Goal: Task Accomplishment & Management: Use online tool/utility

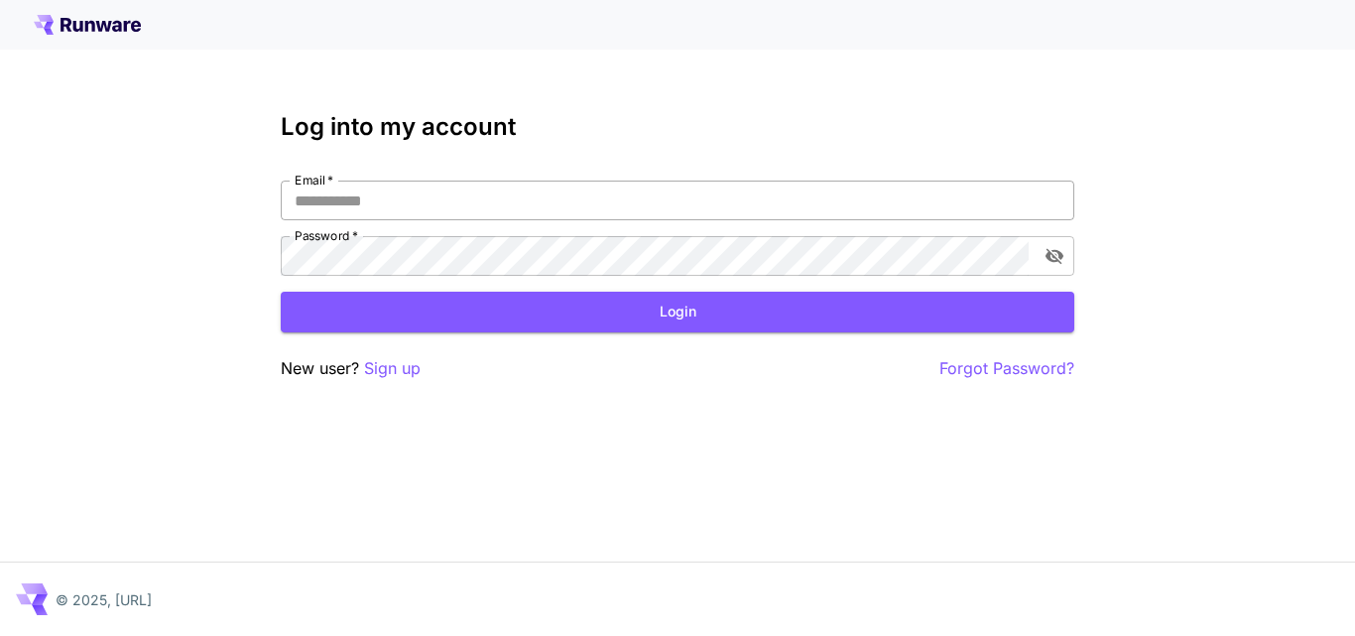
click at [462, 206] on input "Email   *" at bounding box center [677, 200] width 793 height 40
type input "**********"
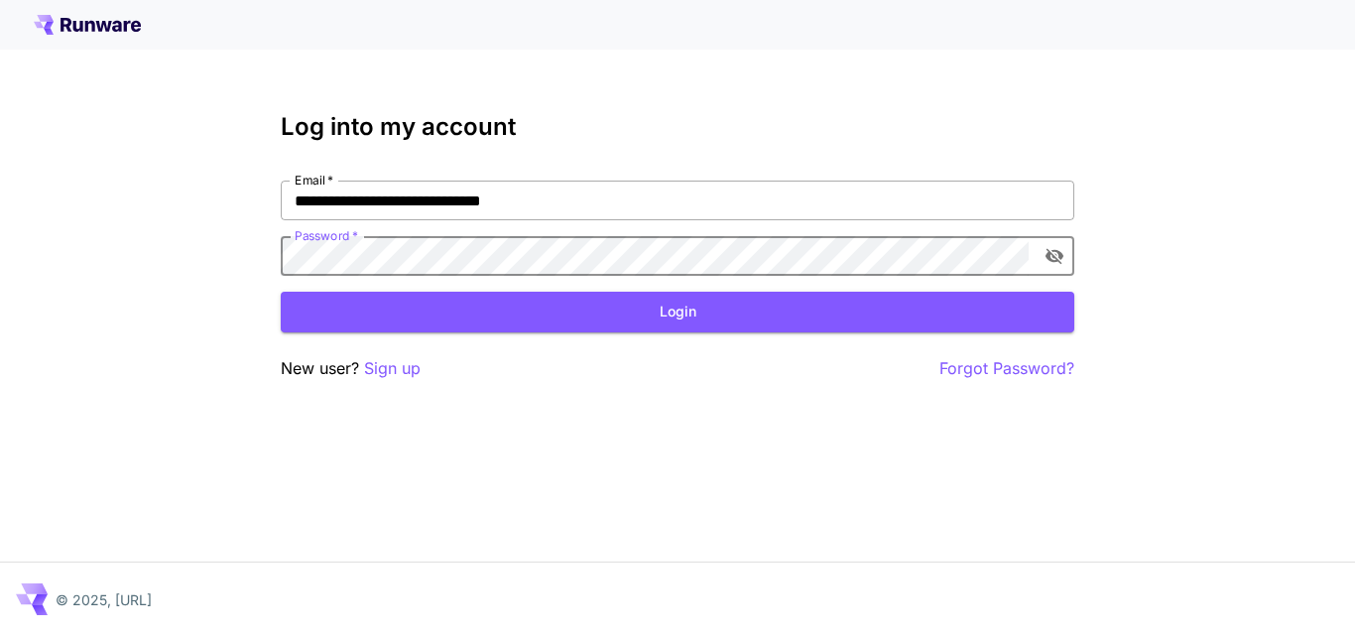
click button "Login" at bounding box center [677, 312] width 793 height 41
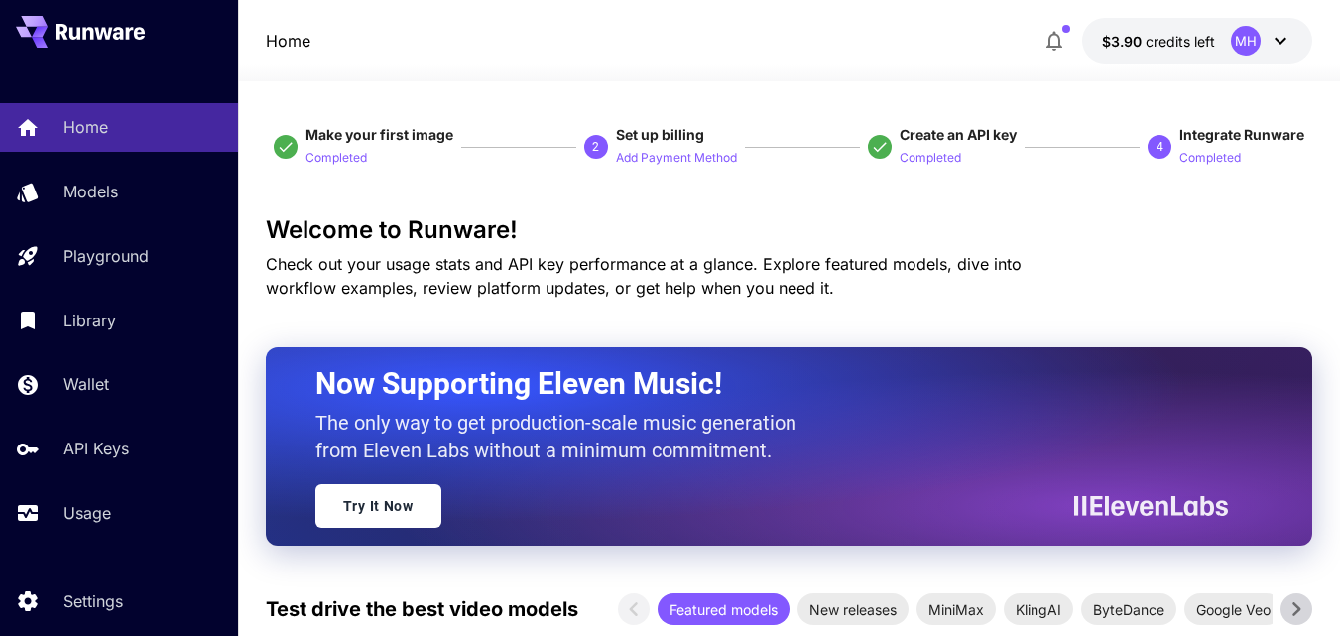
click at [1274, 48] on icon at bounding box center [1280, 41] width 24 height 24
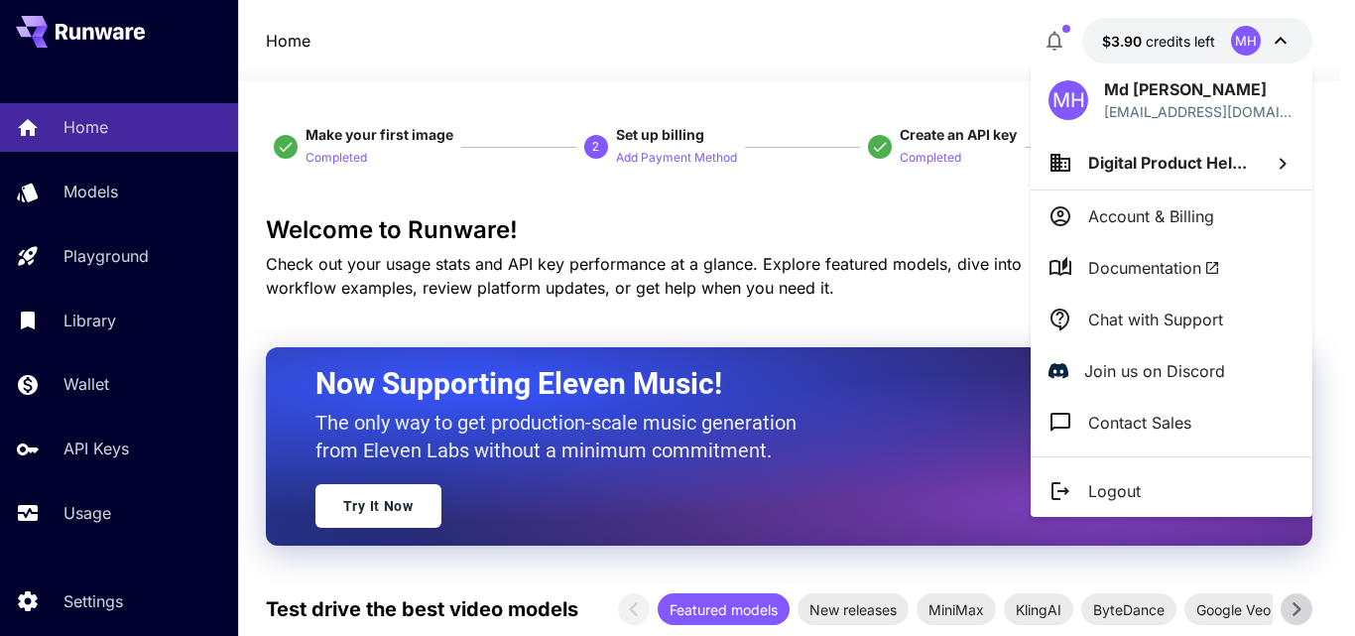
click at [842, 48] on div at bounding box center [677, 318] width 1355 height 636
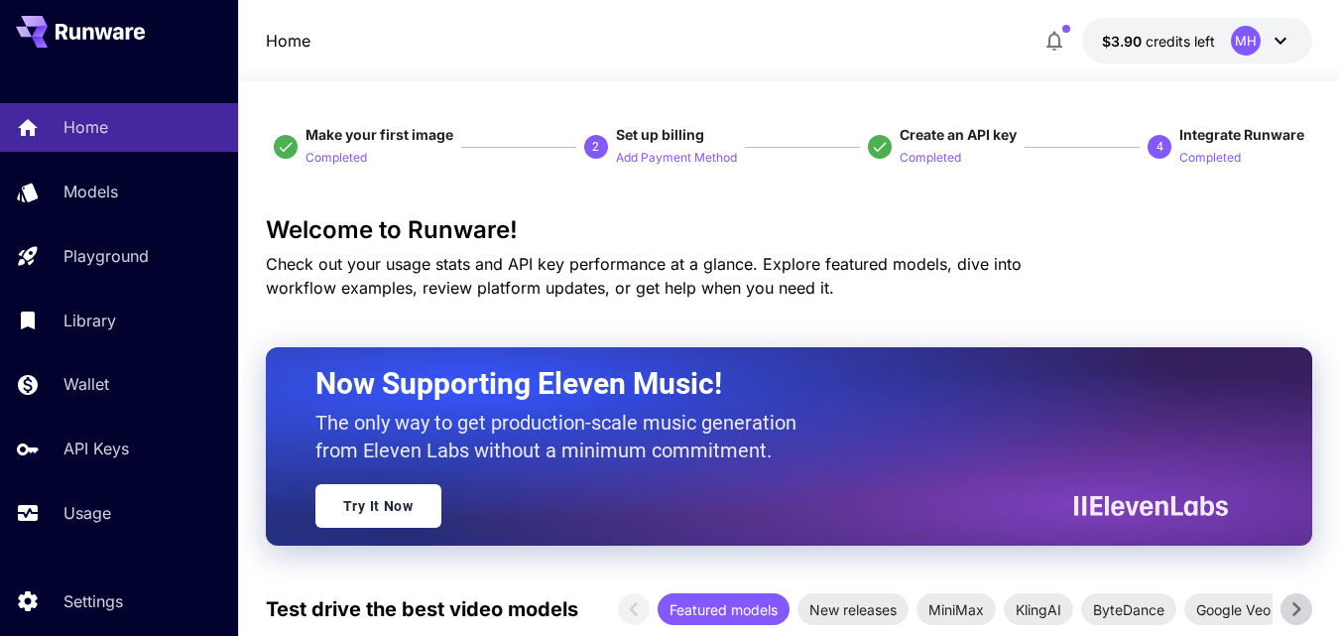
scroll to position [397, 0]
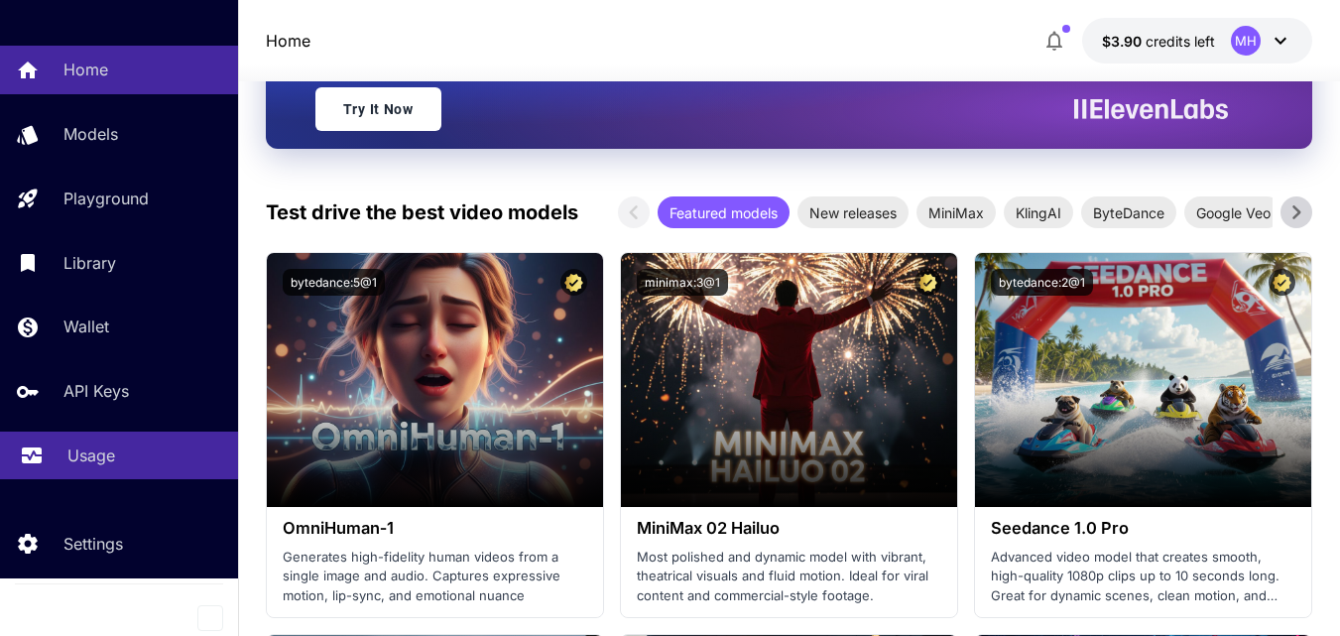
click at [104, 453] on p "Usage" at bounding box center [91, 455] width 48 height 24
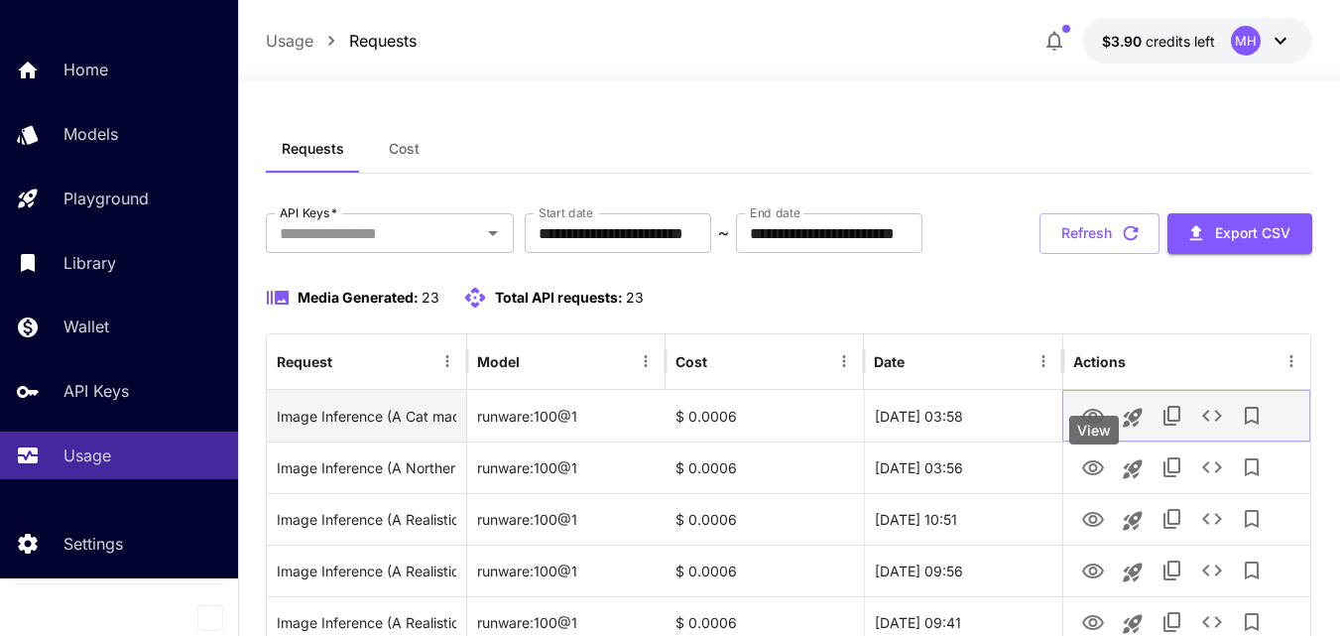
click at [1077, 435] on button "View" at bounding box center [1093, 415] width 40 height 41
click at [1086, 428] on icon "View" at bounding box center [1093, 417] width 24 height 24
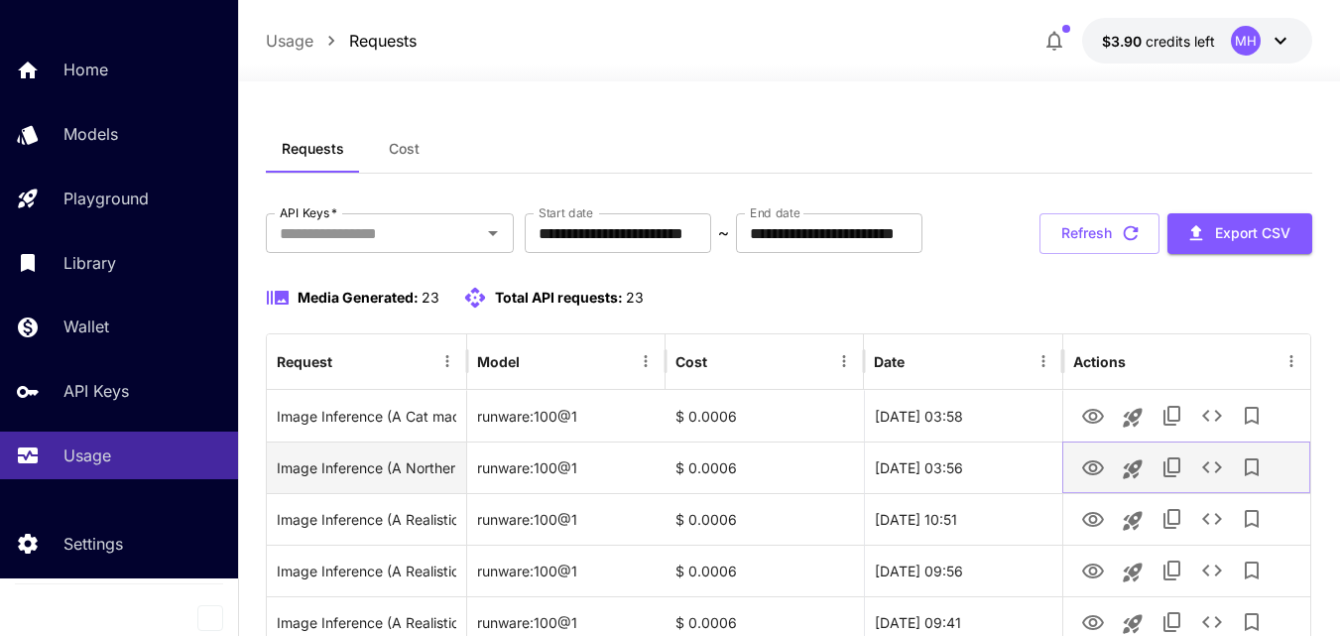
click at [1093, 480] on icon "View" at bounding box center [1093, 468] width 24 height 24
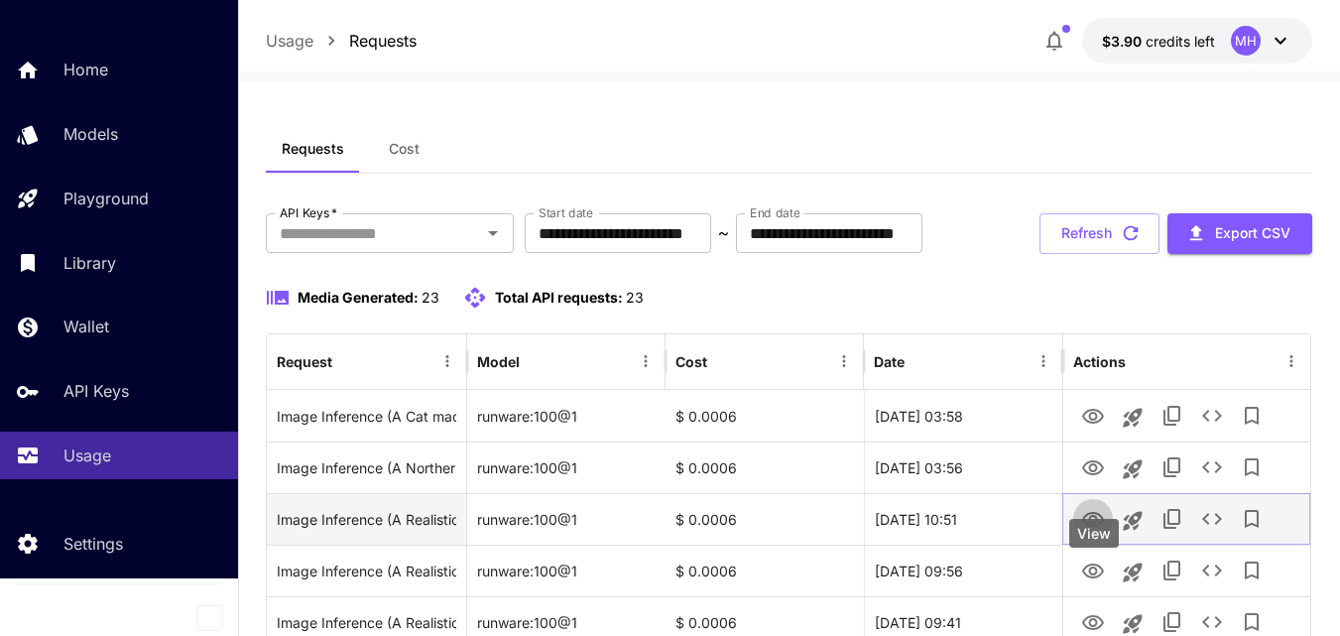
click at [1104, 532] on icon "View" at bounding box center [1093, 520] width 24 height 24
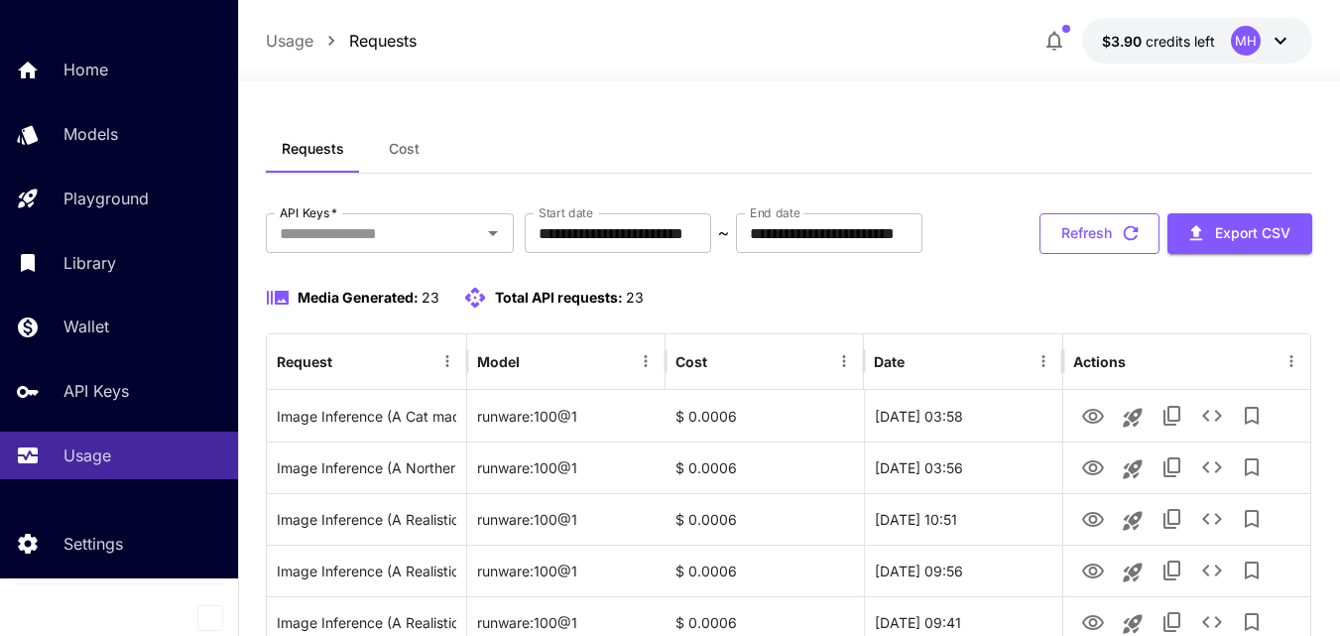
click at [1096, 254] on button "Refresh" at bounding box center [1099, 233] width 120 height 41
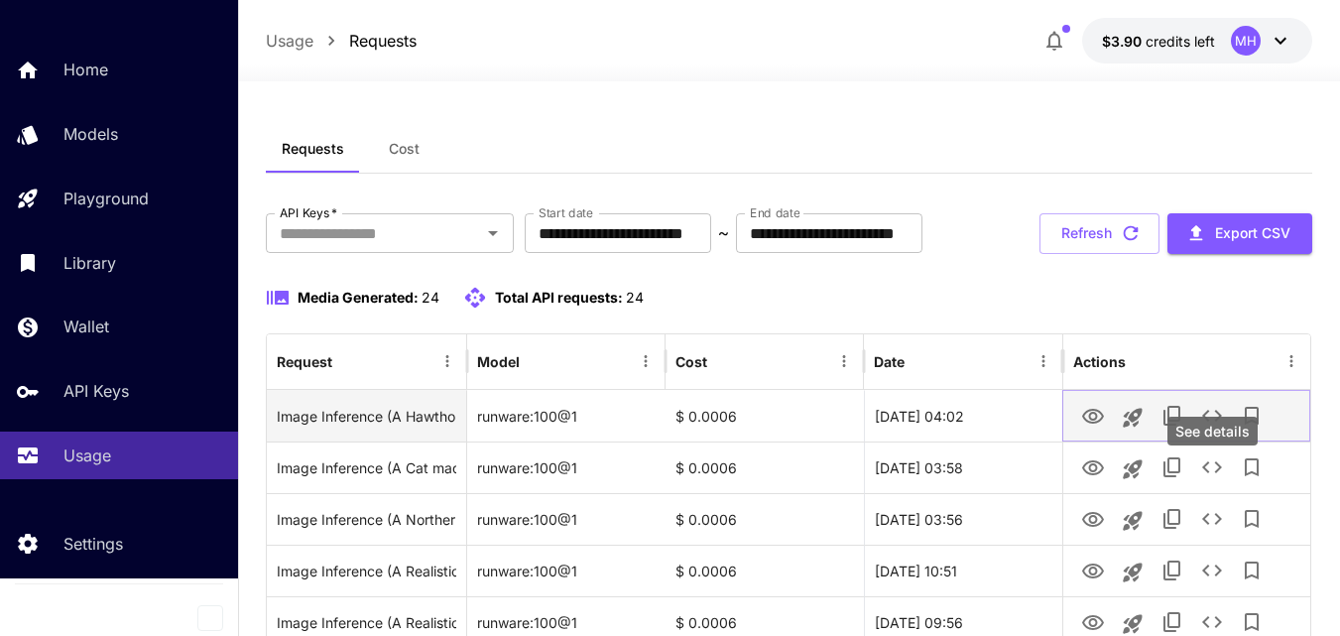
click at [1206, 427] on icon "See details" at bounding box center [1212, 416] width 24 height 24
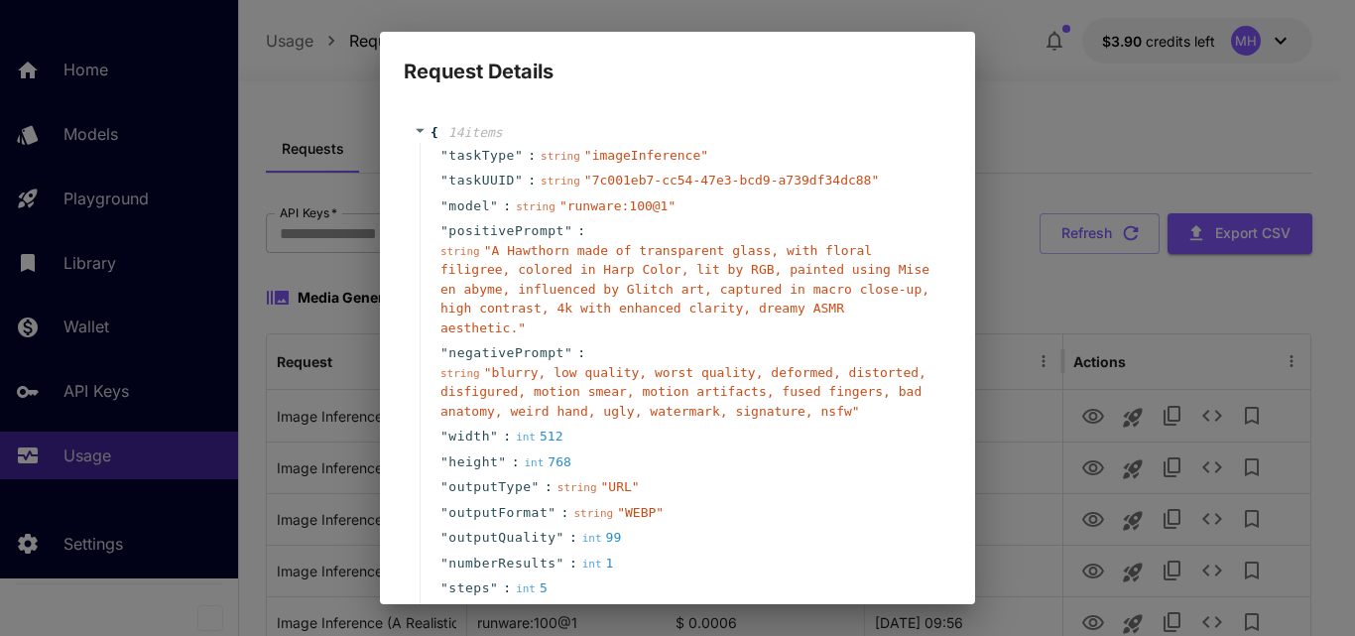
click at [535, 254] on span "" A Hawthorn made of transparent glass, with floral filigree, colored in Harp C…" at bounding box center [684, 289] width 489 height 92
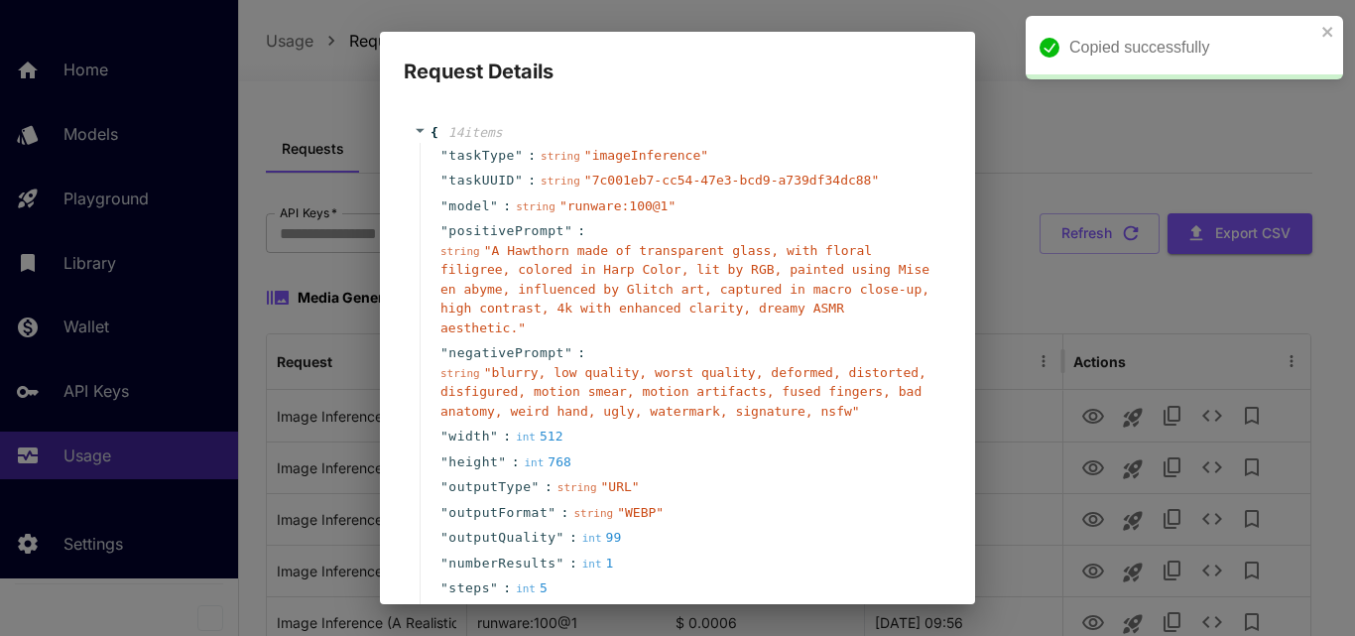
scroll to position [167, 0]
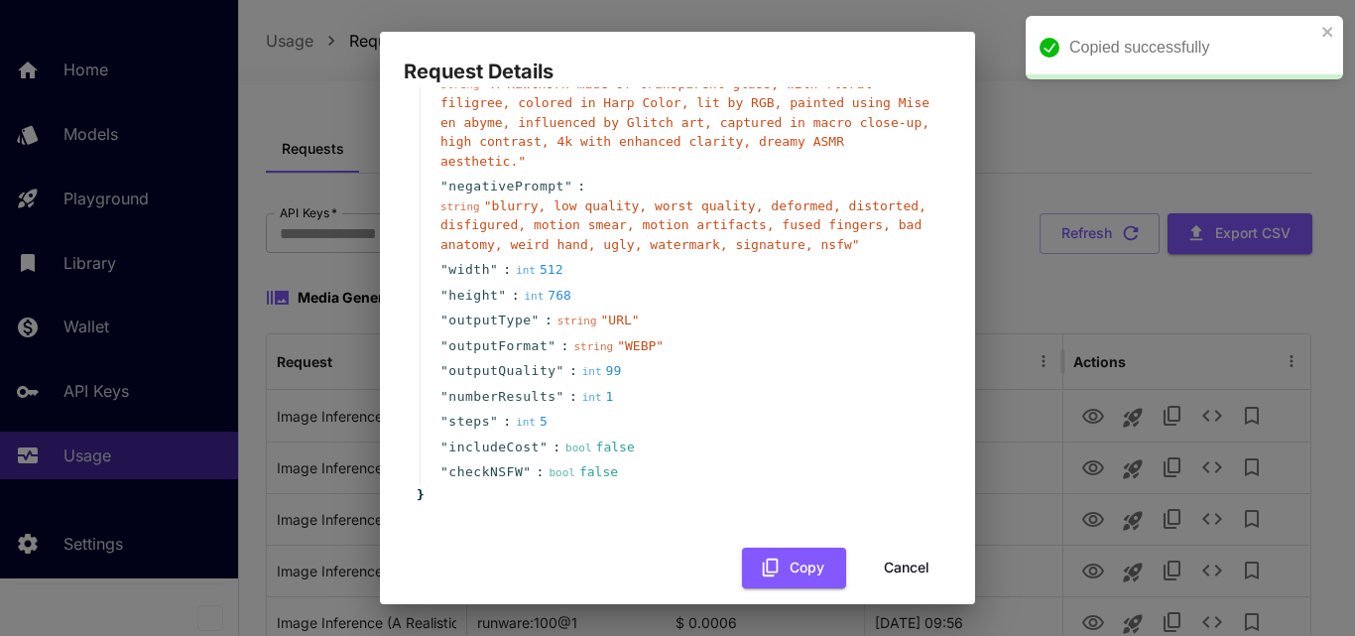
click at [898, 559] on button "Cancel" at bounding box center [906, 567] width 89 height 41
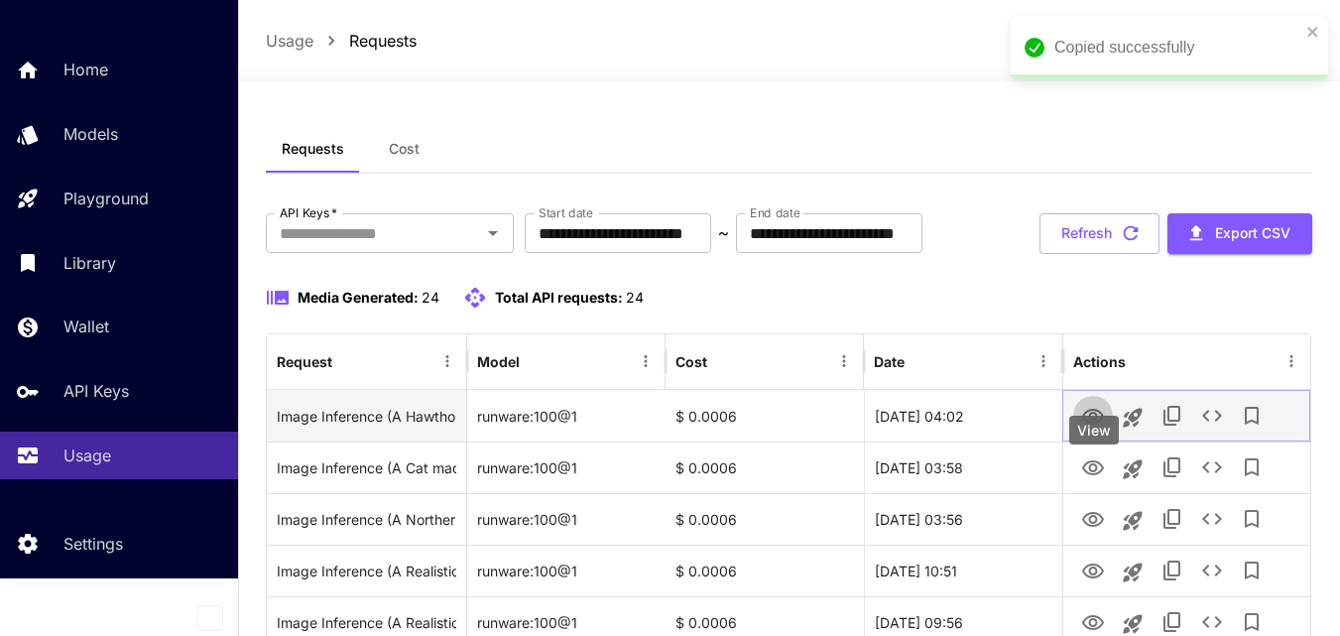
click at [1084, 428] on icon "View" at bounding box center [1093, 417] width 24 height 24
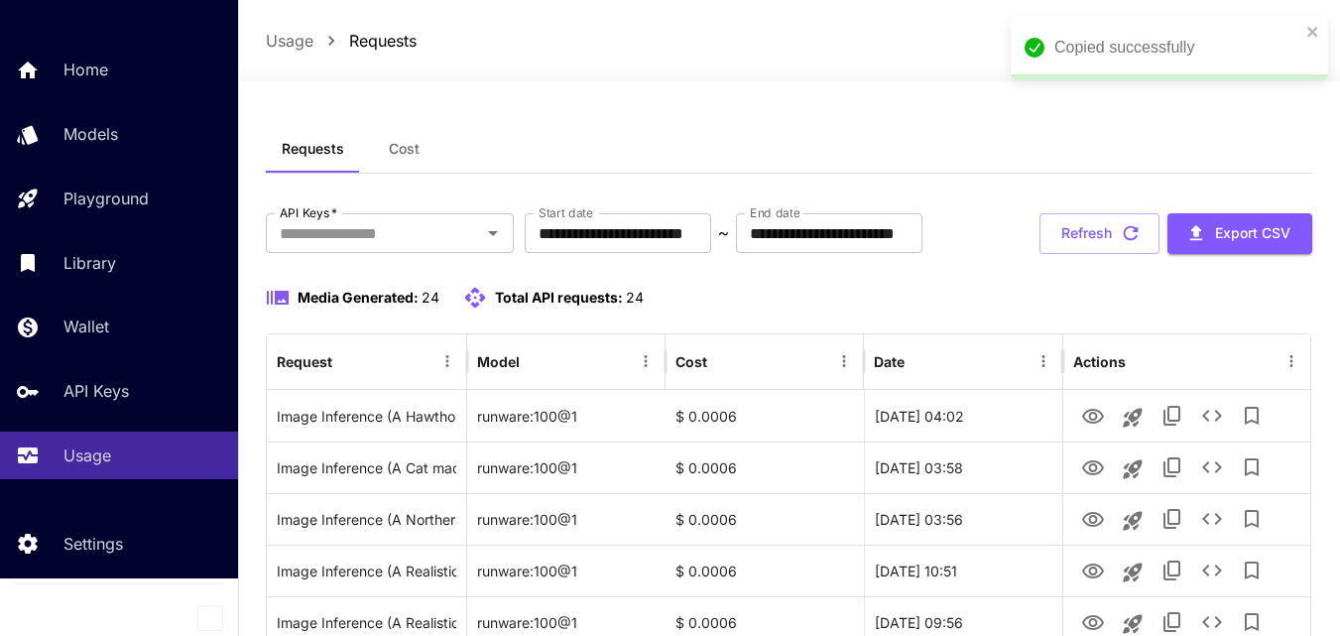
click at [923, 309] on div "Media Generated: 24 Total API requests: 24" at bounding box center [789, 298] width 1046 height 24
click at [1211, 482] on div "Launch in playground" at bounding box center [1132, 484] width 159 height 29
click at [1209, 473] on div "Launch in playground" at bounding box center [1132, 484] width 159 height 29
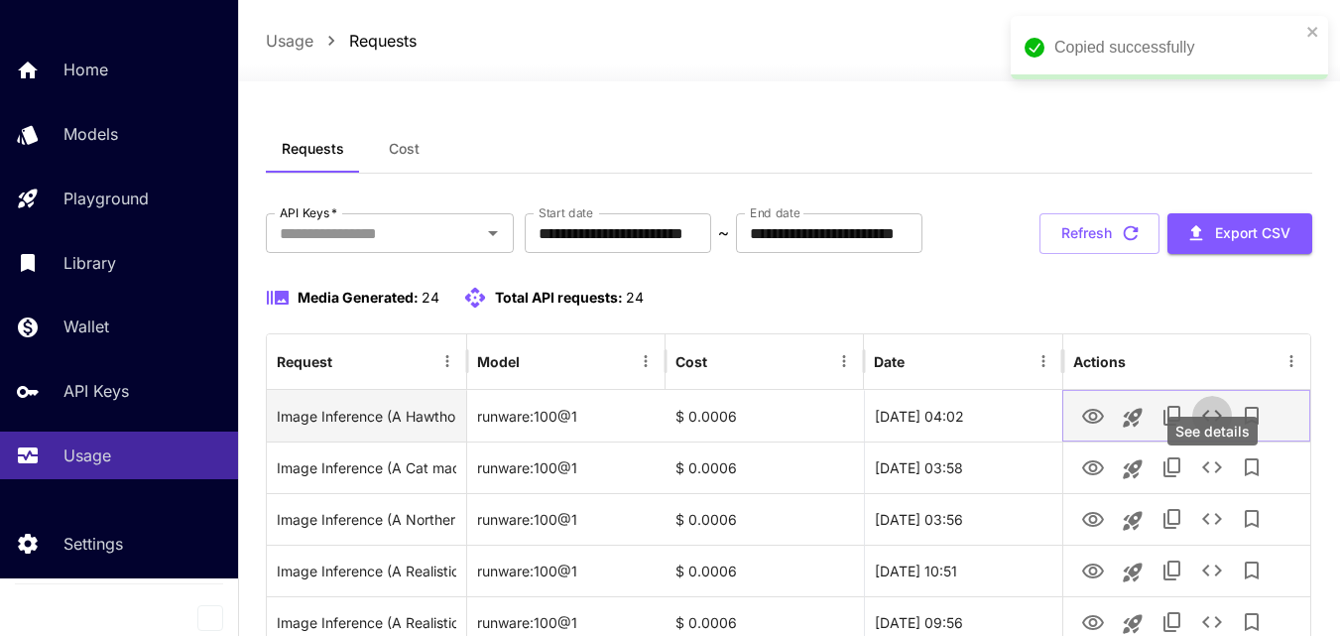
click at [1218, 421] on icon "See details" at bounding box center [1212, 416] width 20 height 12
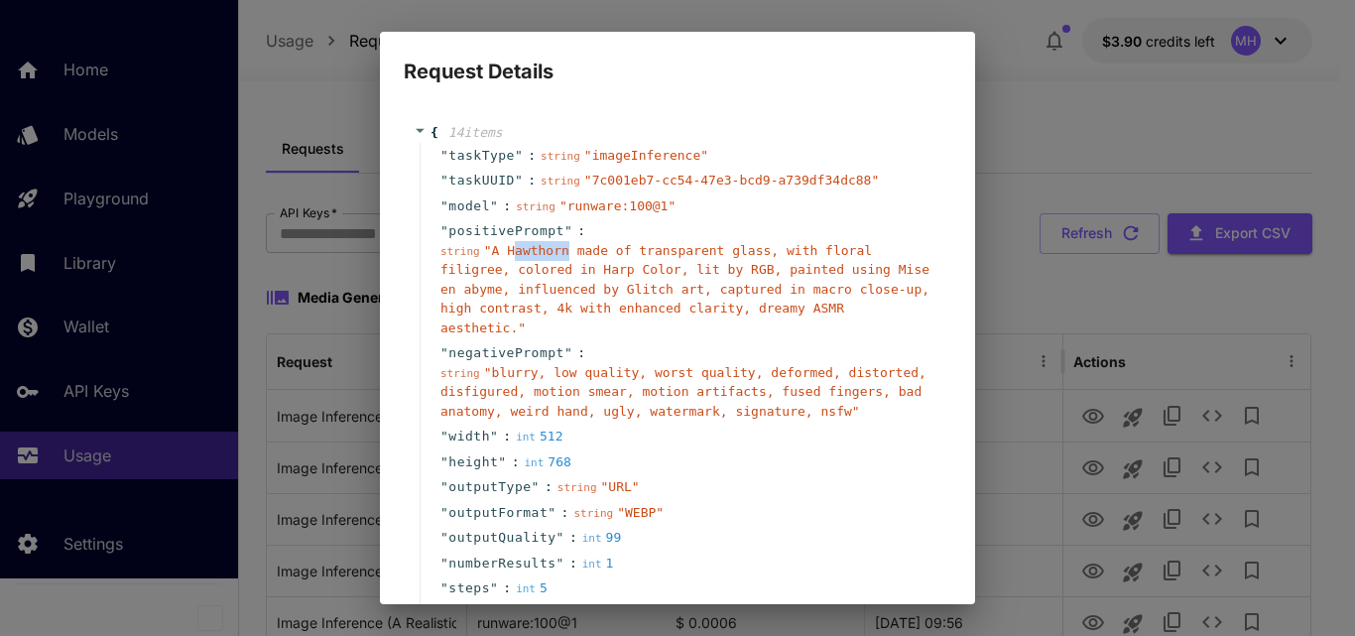
drag, startPoint x: 507, startPoint y: 251, endPoint x: 555, endPoint y: 251, distance: 48.6
click at [555, 251] on span "" A Hawthorn made of transparent glass, with floral filigree, colored in Harp C…" at bounding box center [684, 289] width 489 height 92
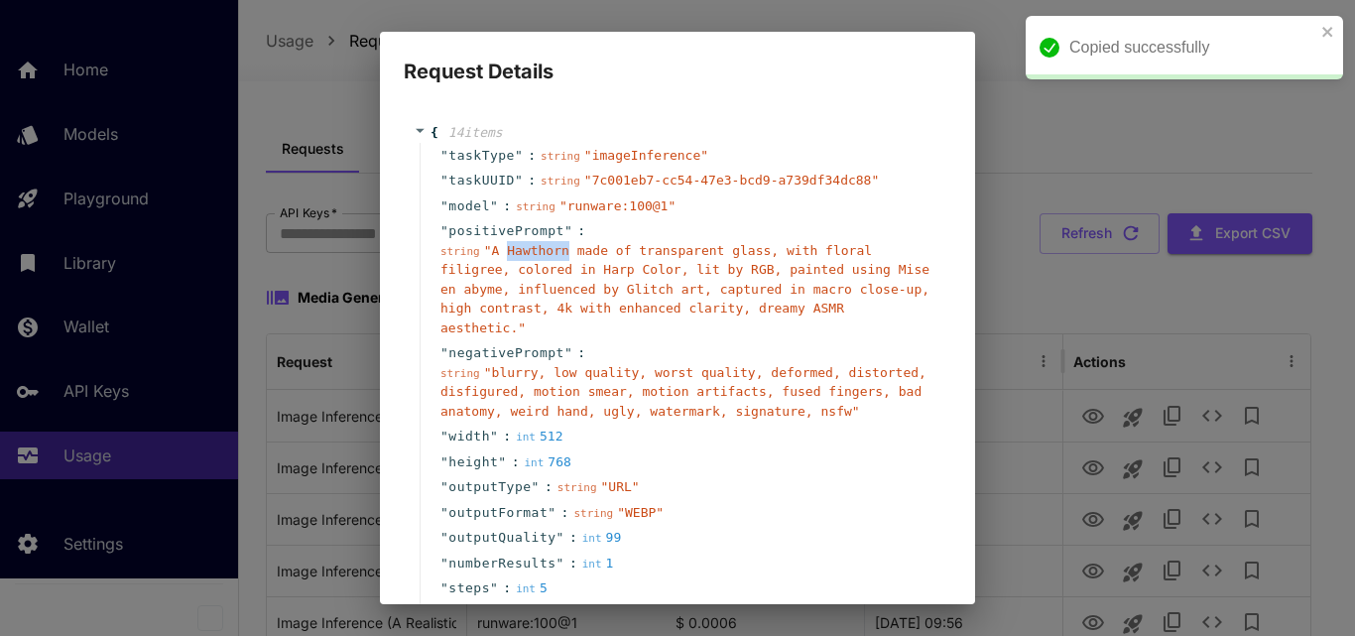
drag, startPoint x: 499, startPoint y: 249, endPoint x: 556, endPoint y: 251, distance: 57.6
click at [556, 251] on span "" A Hawthorn made of transparent glass, with floral filigree, colored in Harp C…" at bounding box center [684, 289] width 489 height 92
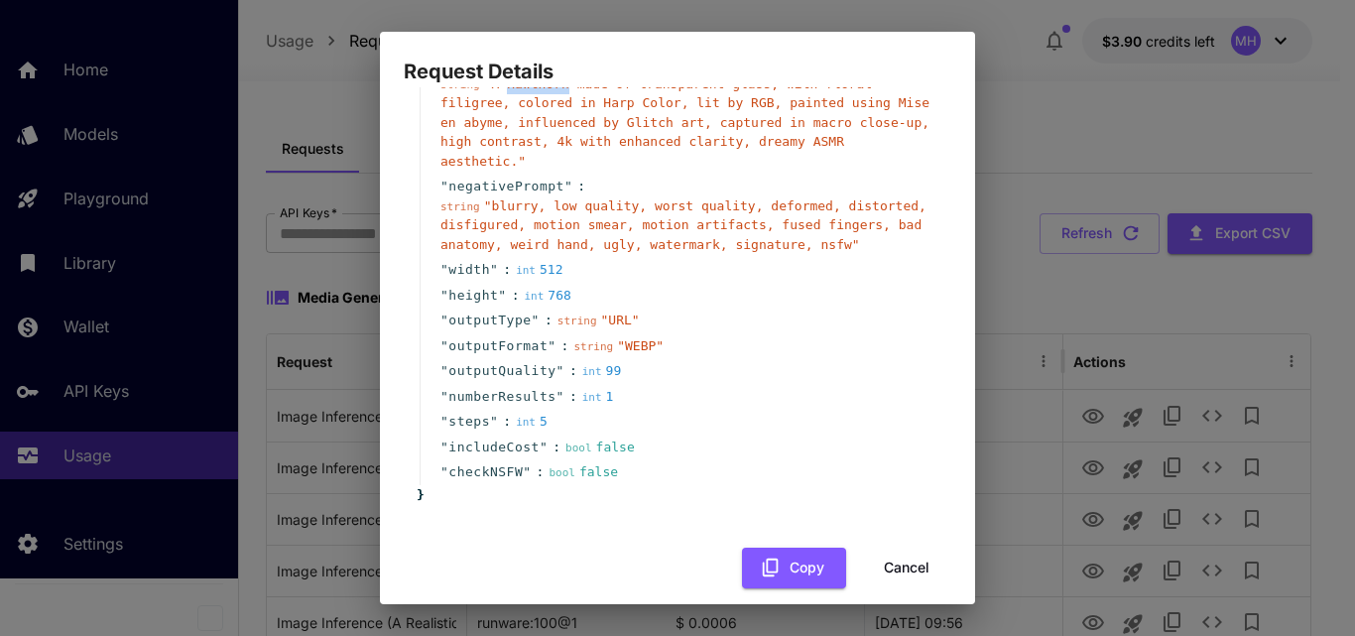
click at [901, 553] on button "Cancel" at bounding box center [906, 567] width 89 height 41
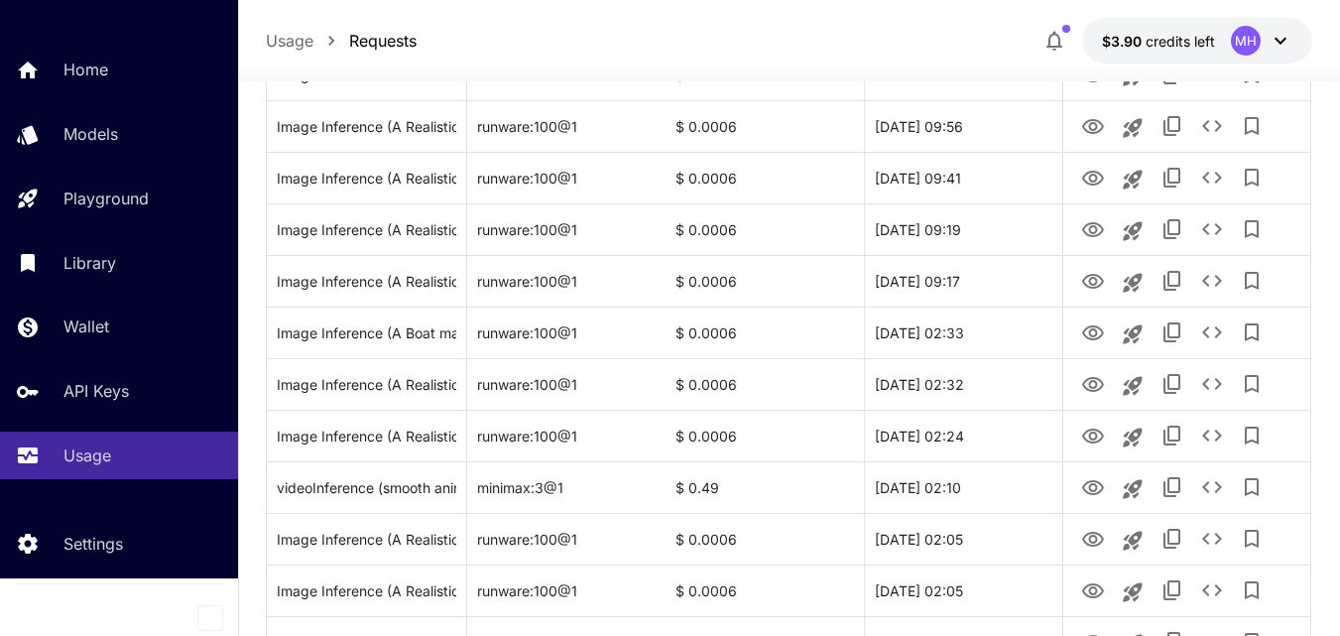
scroll to position [0, 0]
